Goal: Task Accomplishment & Management: Manage account settings

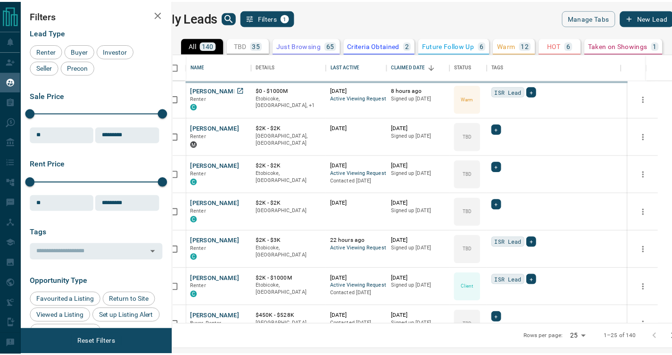
scroll to position [264, 494]
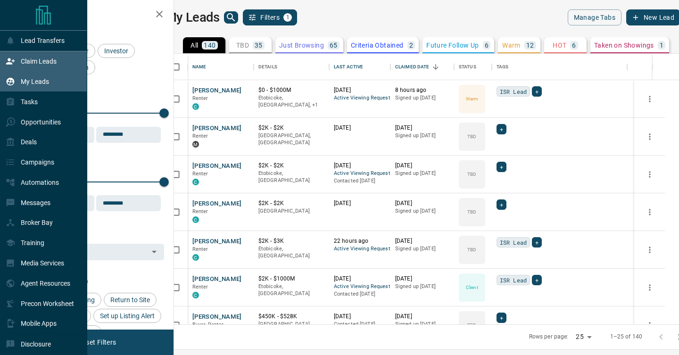
click at [23, 67] on div "Claim Leads" at bounding box center [31, 62] width 51 height 16
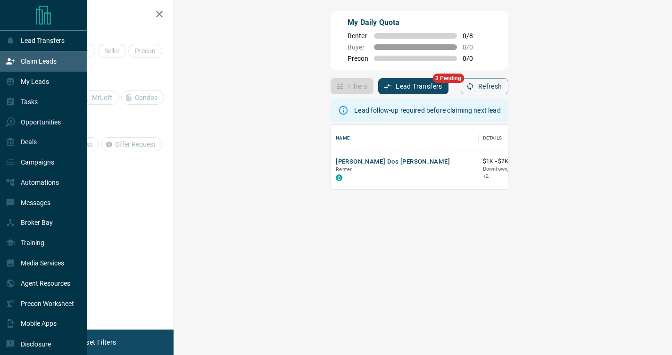
scroll to position [57, 471]
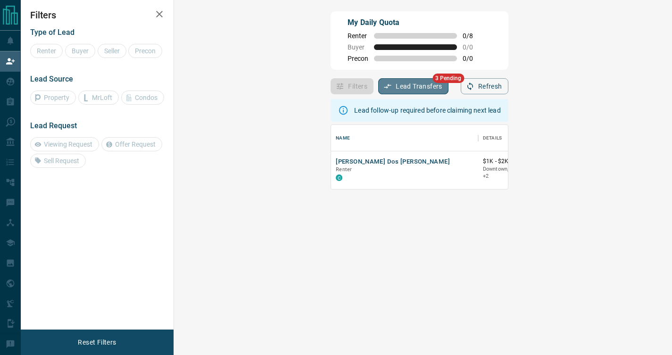
click at [378, 90] on button "Lead Transfers" at bounding box center [413, 86] width 70 height 16
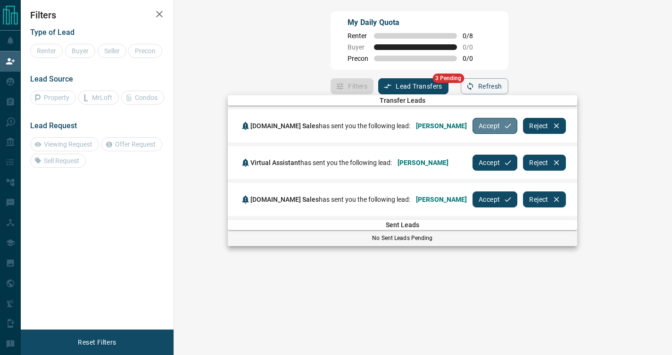
click at [474, 123] on button "Accept" at bounding box center [495, 126] width 45 height 16
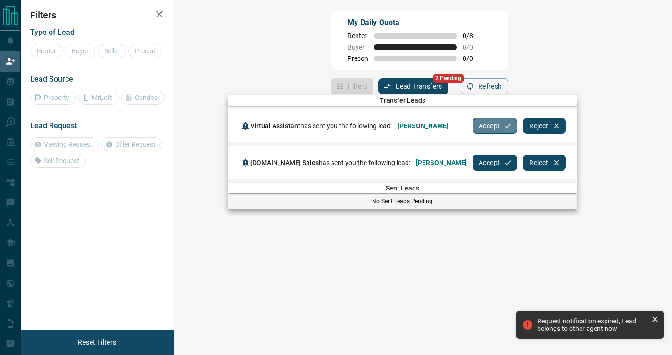
click at [481, 128] on button "Accept" at bounding box center [495, 126] width 45 height 16
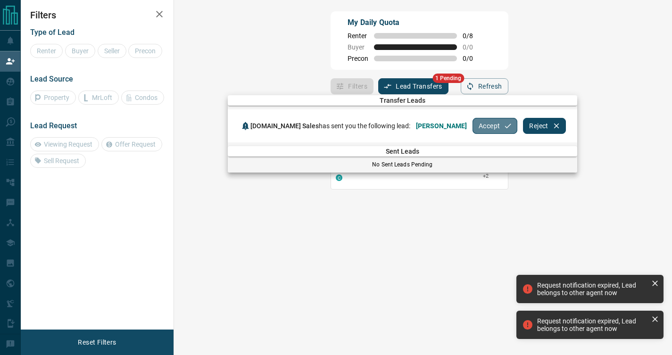
click at [480, 128] on button "Accept" at bounding box center [495, 126] width 45 height 16
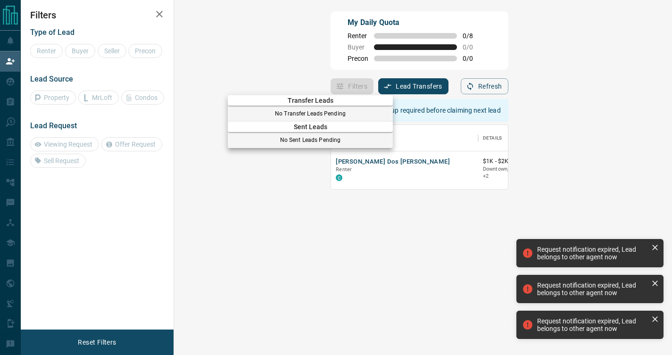
click at [309, 241] on div at bounding box center [336, 177] width 672 height 355
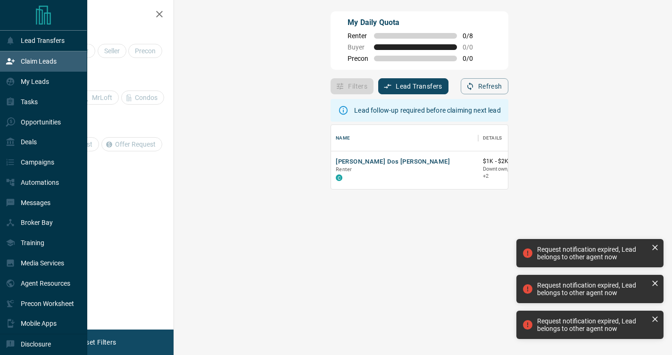
click at [16, 63] on div "Claim Leads" at bounding box center [31, 62] width 51 height 16
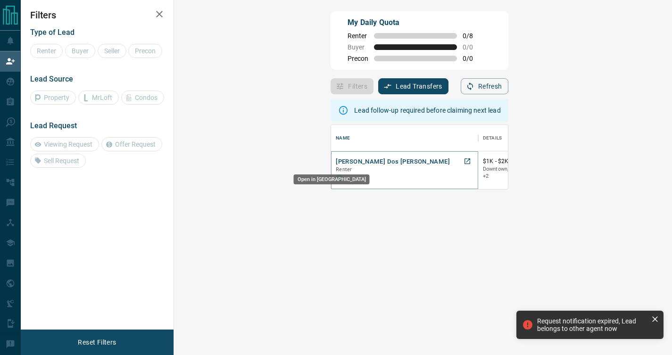
click at [464, 160] on icon "Open in New Tab" at bounding box center [468, 162] width 8 height 8
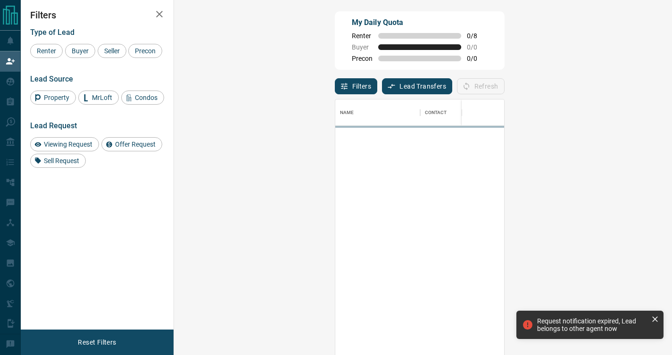
scroll to position [262, 471]
